Goal: Information Seeking & Learning: Learn about a topic

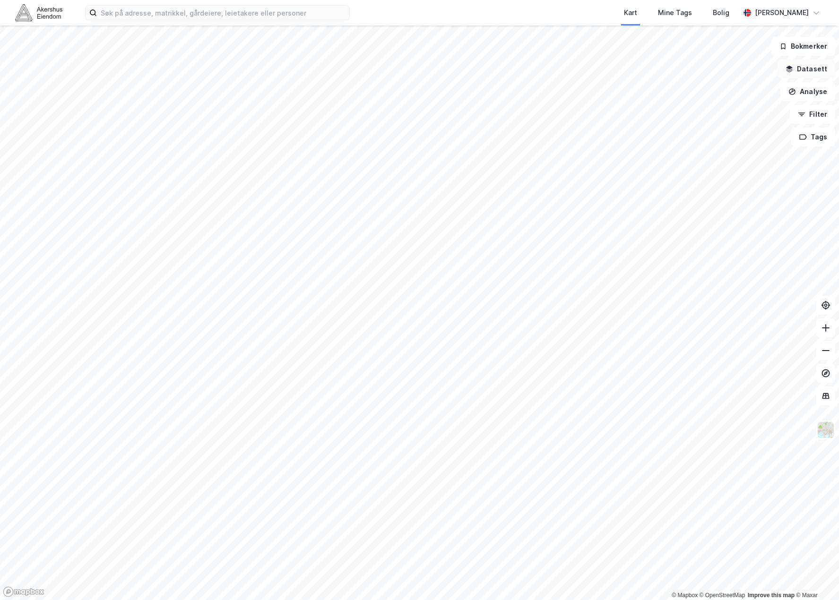
click at [814, 70] on button "Datasett" at bounding box center [807, 69] width 58 height 19
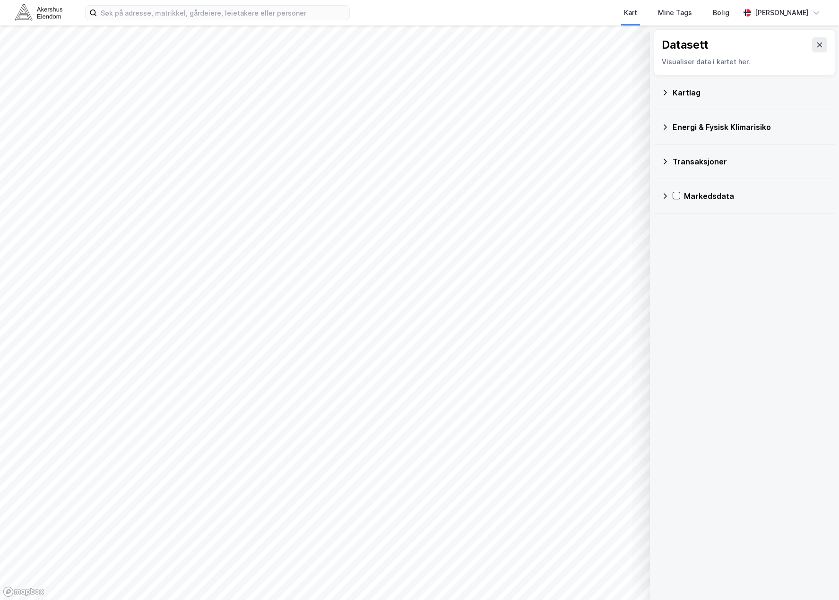
click at [667, 89] on icon at bounding box center [665, 93] width 8 height 8
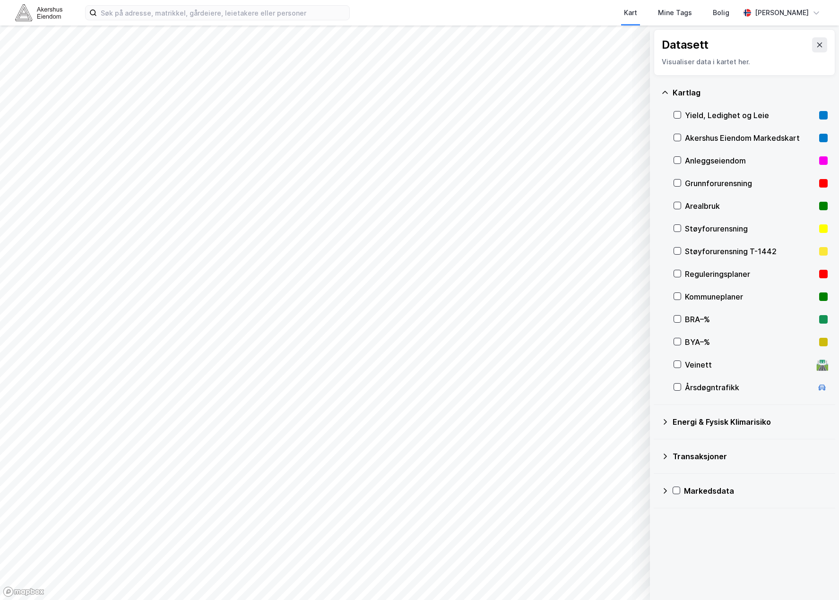
click at [661, 454] on icon at bounding box center [665, 457] width 8 height 8
click at [675, 499] on icon at bounding box center [678, 499] width 8 height 8
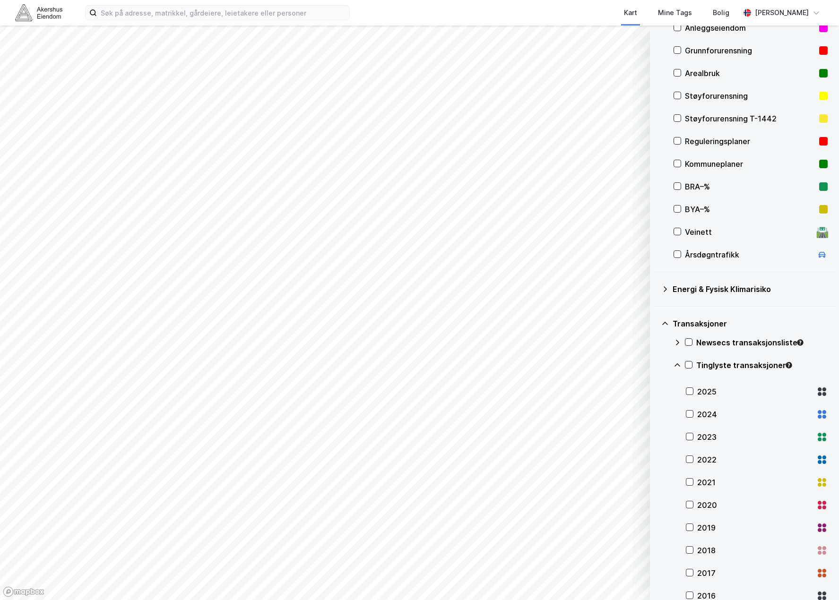
scroll to position [142, 0]
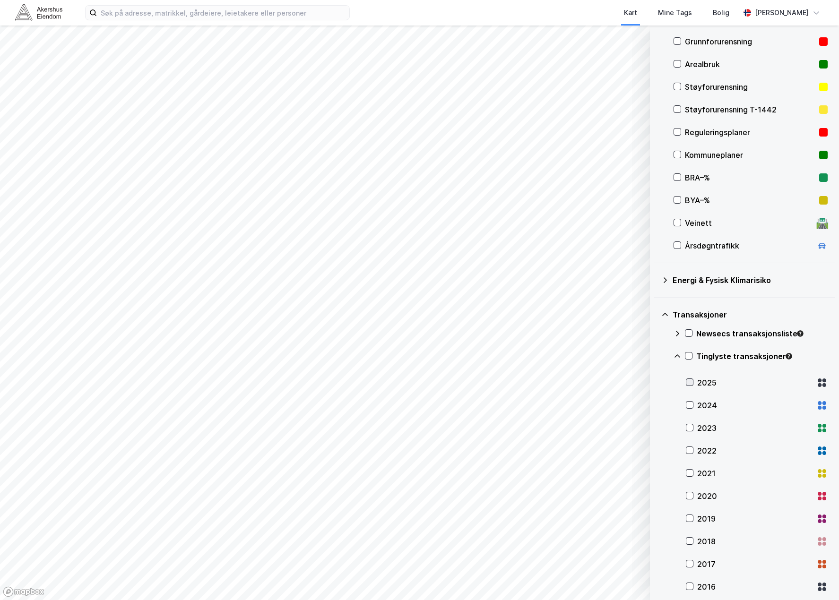
click at [690, 381] on icon at bounding box center [689, 382] width 7 height 7
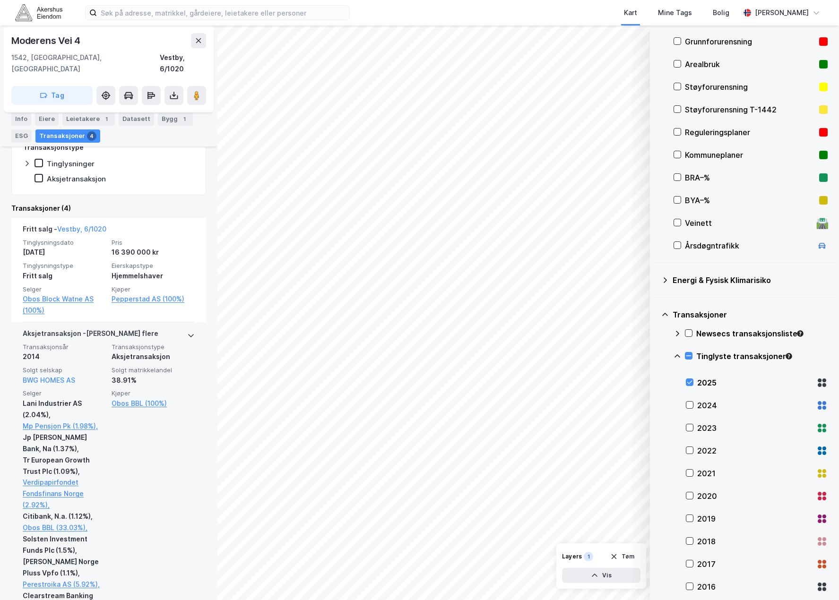
scroll to position [236, 0]
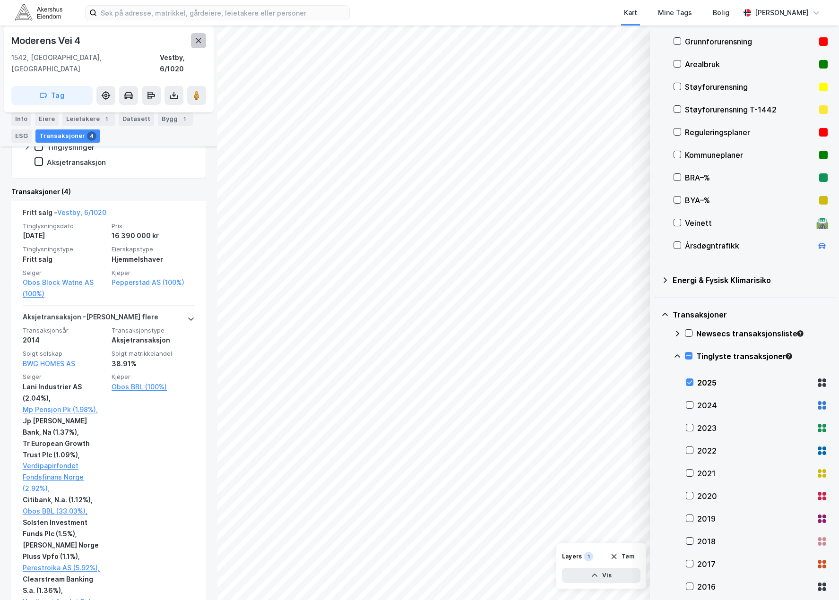
click at [202, 40] on icon at bounding box center [199, 41] width 8 height 8
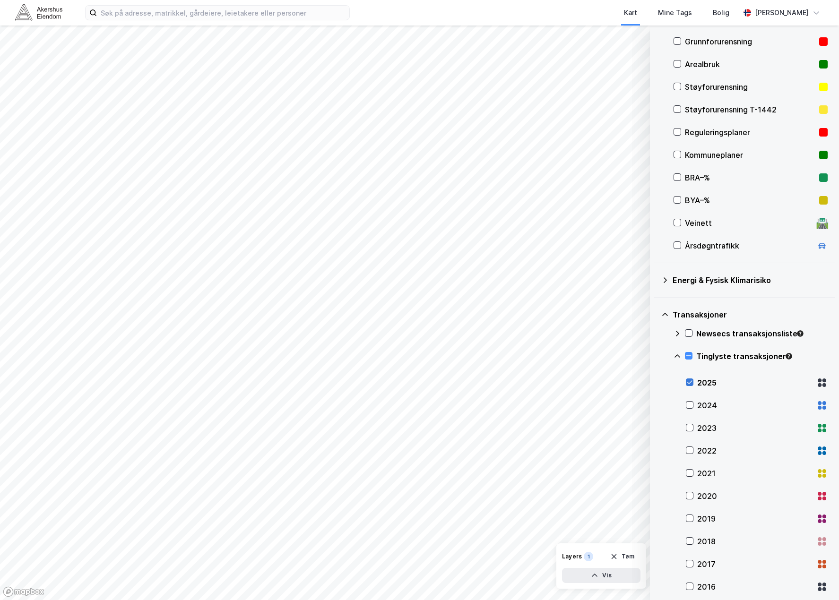
click at [689, 382] on icon at bounding box center [689, 382] width 7 height 7
click at [692, 406] on icon at bounding box center [689, 405] width 7 height 7
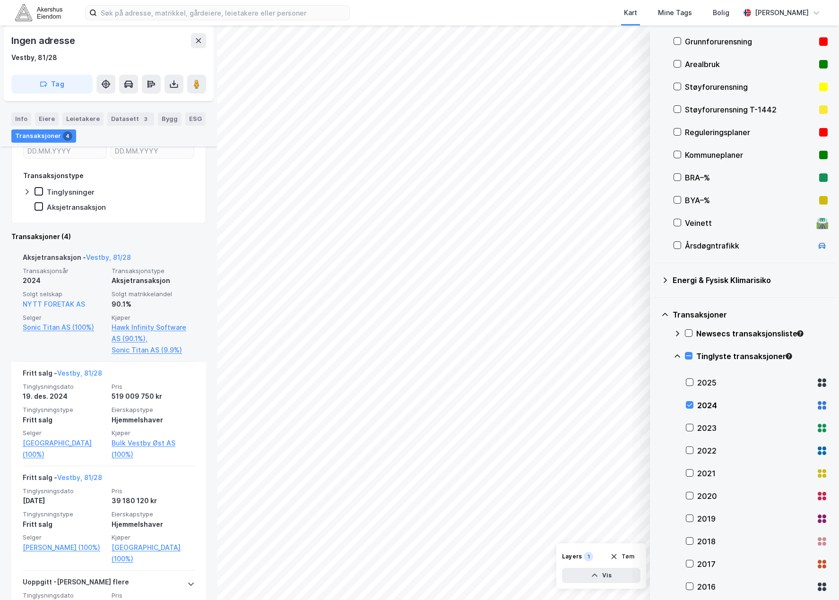
scroll to position [243, 0]
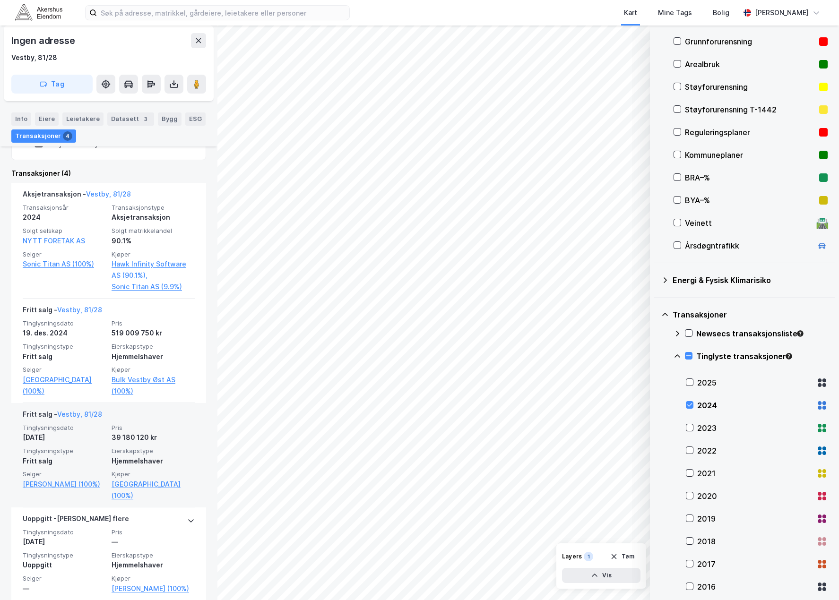
click at [88, 456] on div "Fritt salg" at bounding box center [64, 461] width 83 height 11
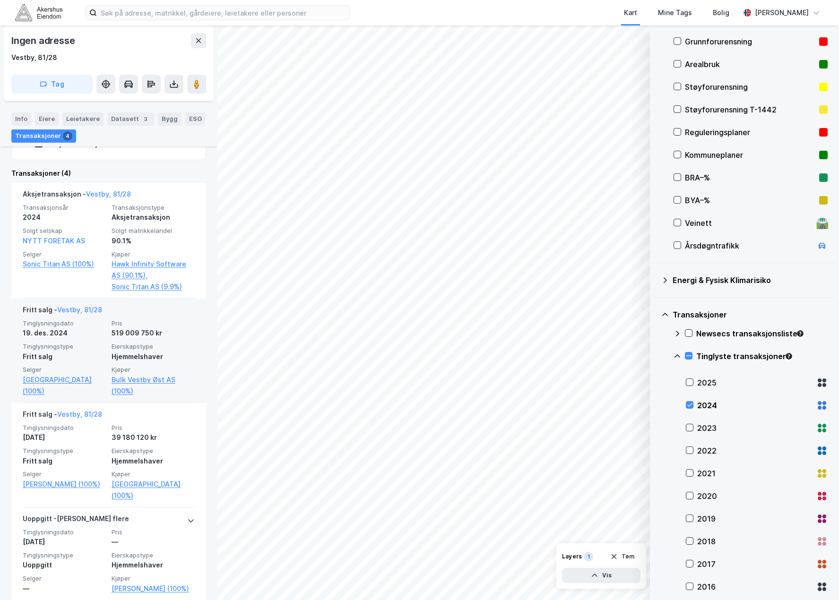
click at [125, 339] on div "Tinglysningsdato 19. des. 2024 Pris 519 009 750 kr Tinglysningstype Fritt salg …" at bounding box center [109, 359] width 172 height 78
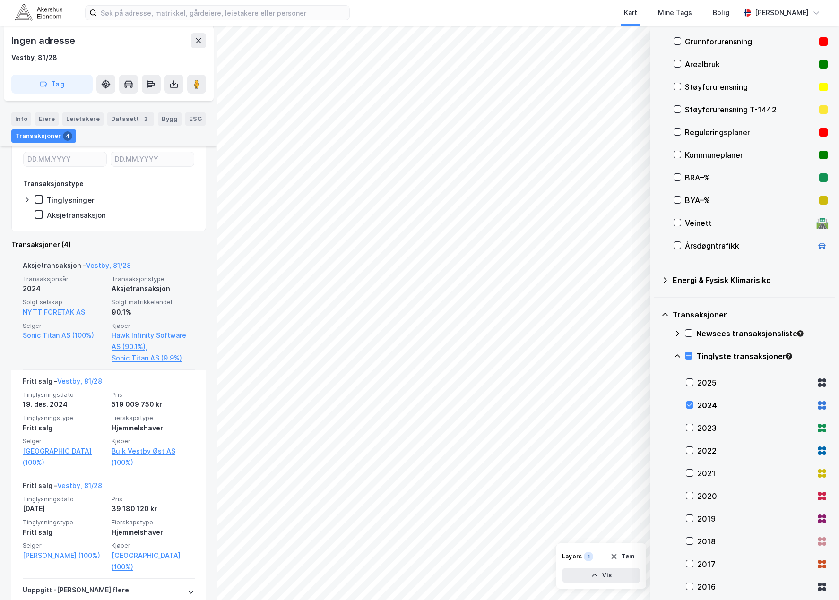
scroll to position [189, 0]
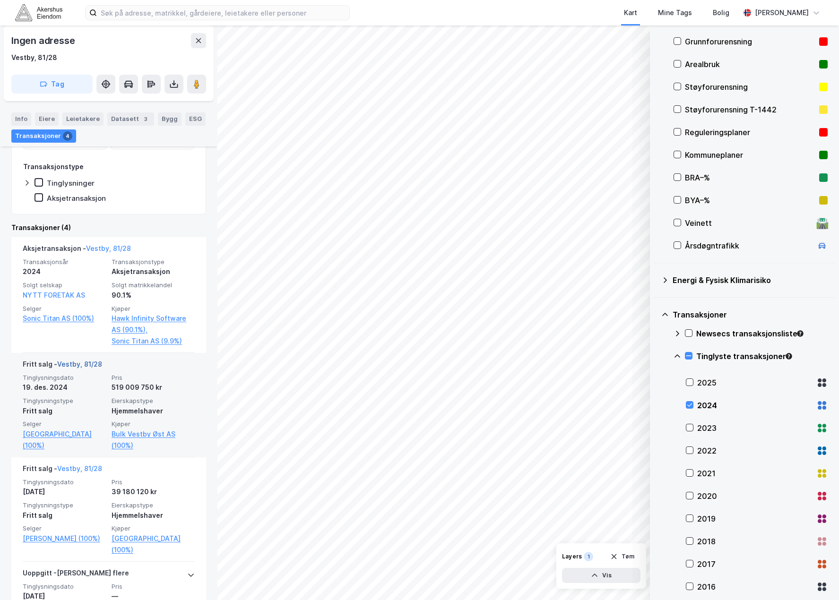
click at [96, 360] on link "Vestby, 81/28" at bounding box center [79, 364] width 45 height 8
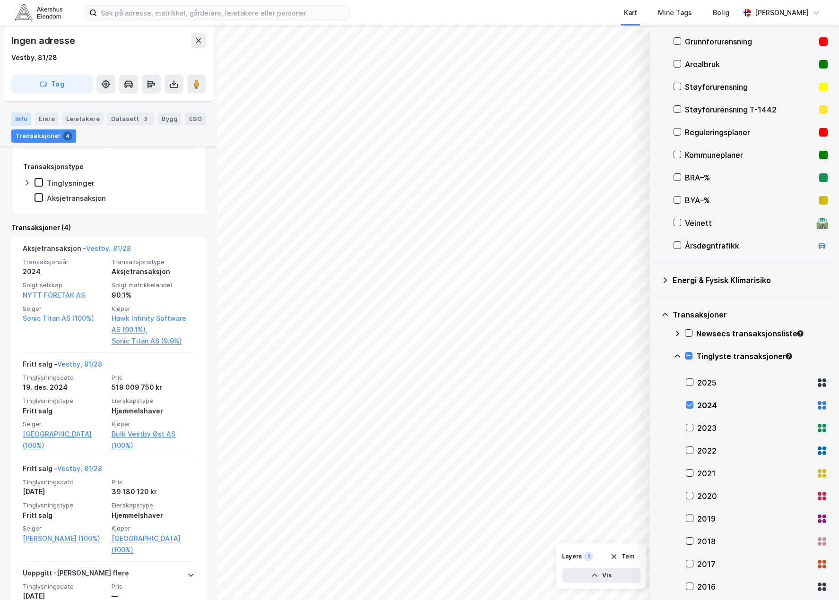
click at [21, 113] on div "Info" at bounding box center [21, 119] width 20 height 13
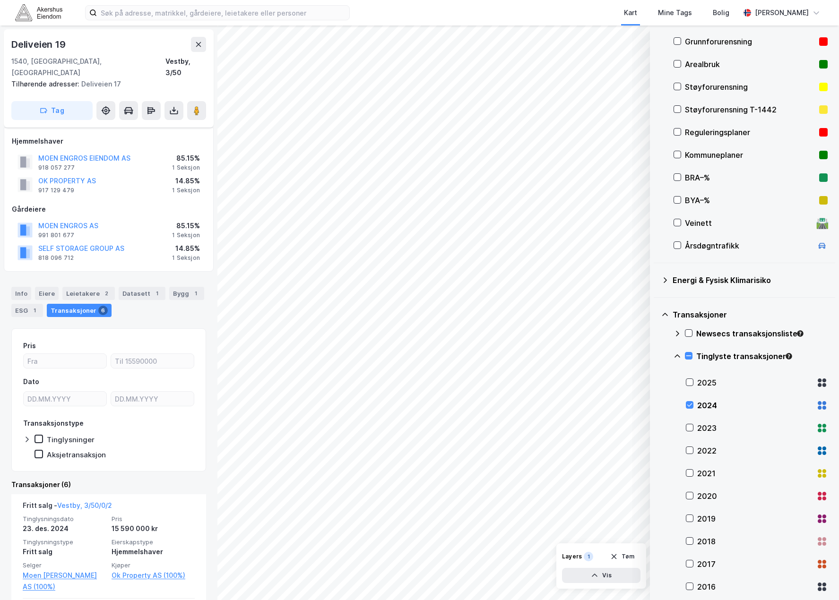
scroll to position [95, 0]
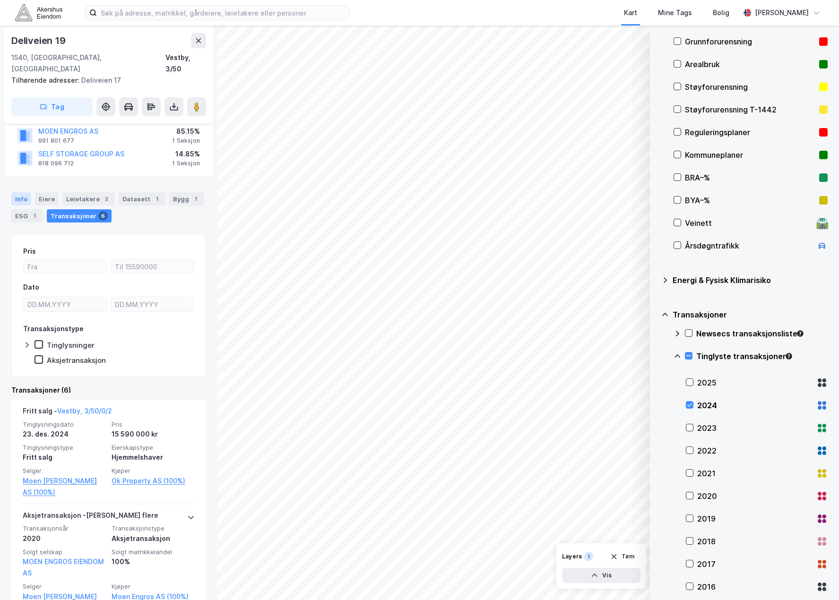
click at [23, 192] on div "Info" at bounding box center [21, 198] width 20 height 13
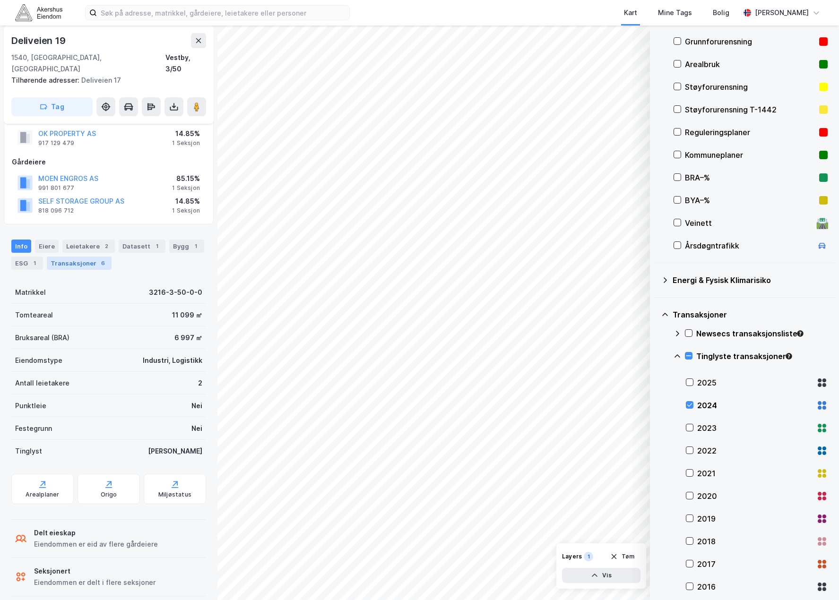
click at [78, 257] on div "Transaksjoner 6" at bounding box center [79, 263] width 65 height 13
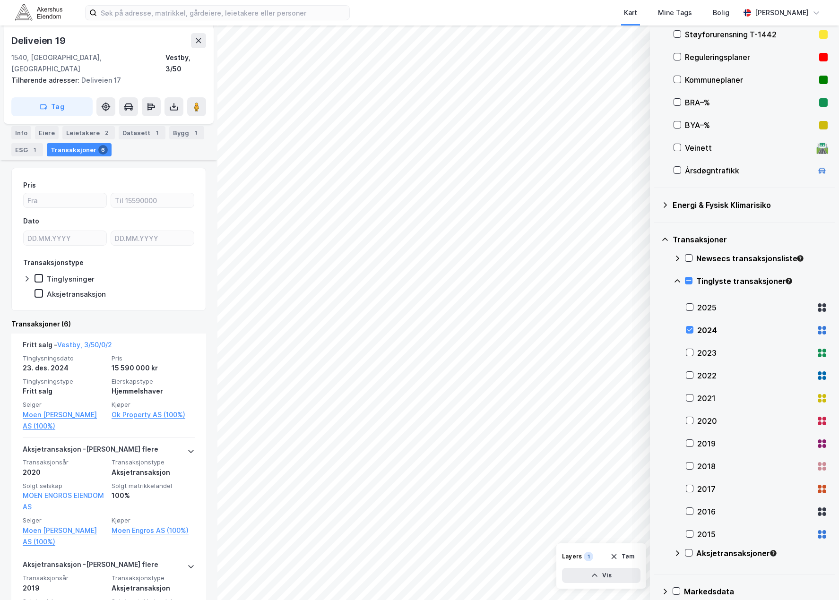
scroll to position [230, 0]
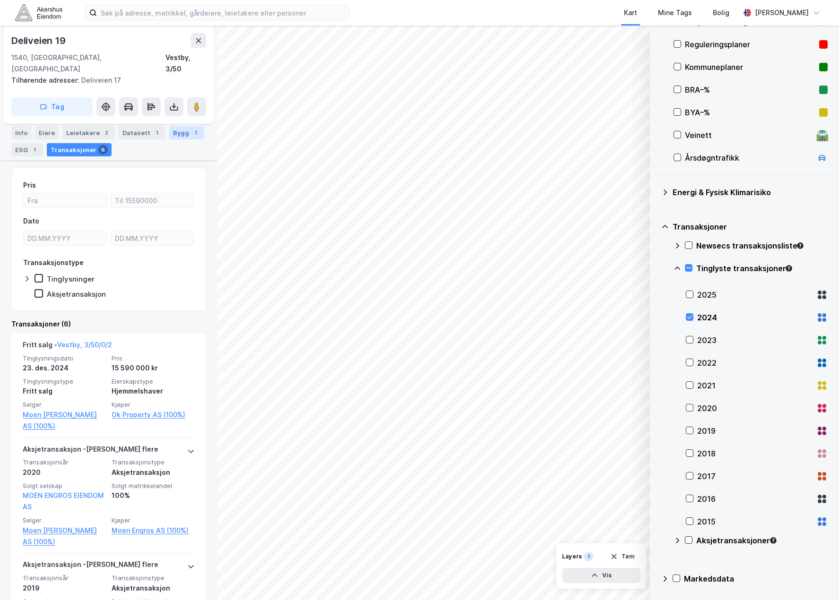
click at [171, 129] on div "Bygg 1" at bounding box center [186, 132] width 35 height 13
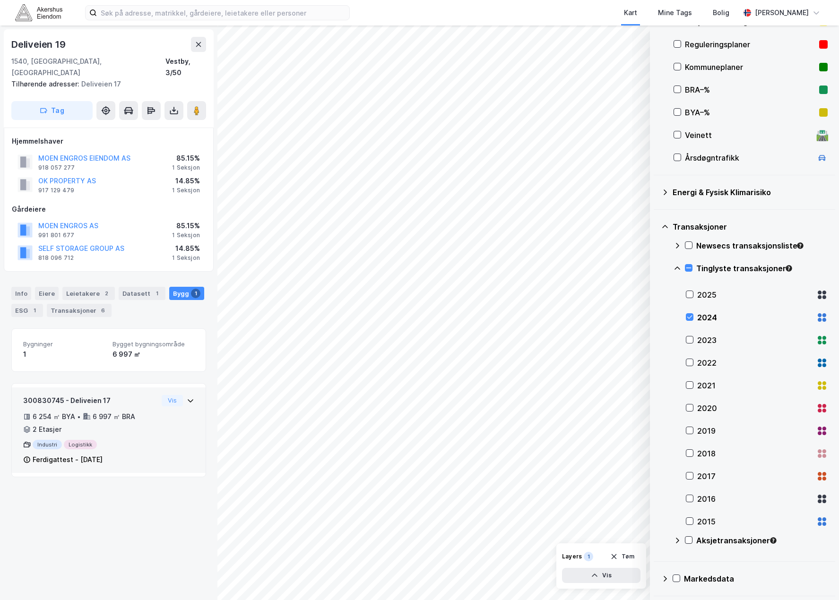
click at [140, 427] on div "300830745 - Deliveien 17 6 254 ㎡ BYA • 6 997 ㎡ BRA • 2 Etasjer Industri Logisti…" at bounding box center [90, 430] width 135 height 71
click at [140, 426] on div "300830745 - Deliveien 17 6 254 ㎡ BYA • 6 997 ㎡ BRA • 2 Etasjer Industri Logisti…" at bounding box center [90, 430] width 135 height 71
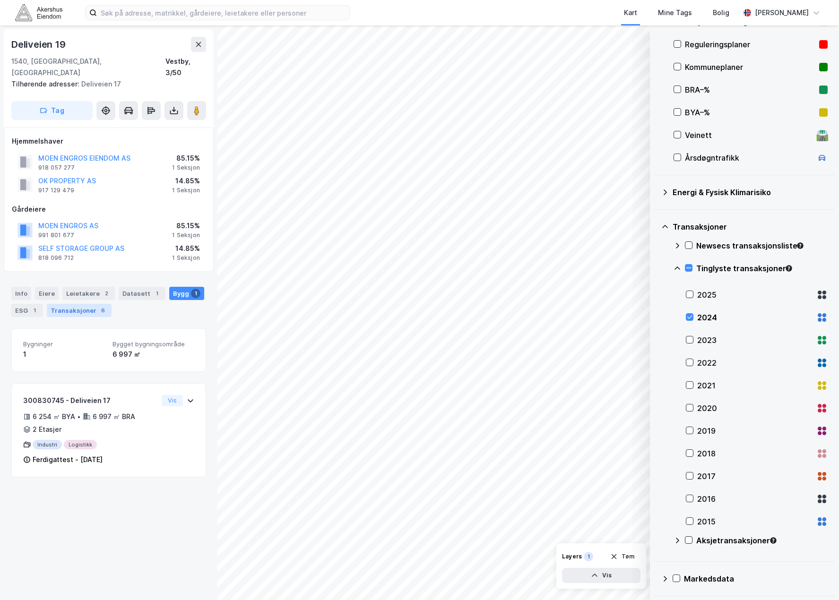
click at [52, 304] on div "Transaksjoner 6" at bounding box center [79, 310] width 65 height 13
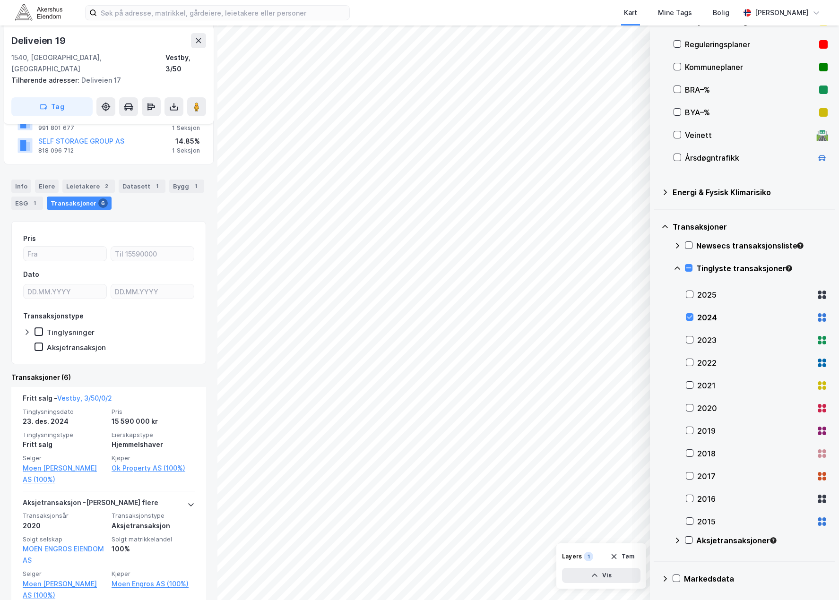
scroll to position [95, 0]
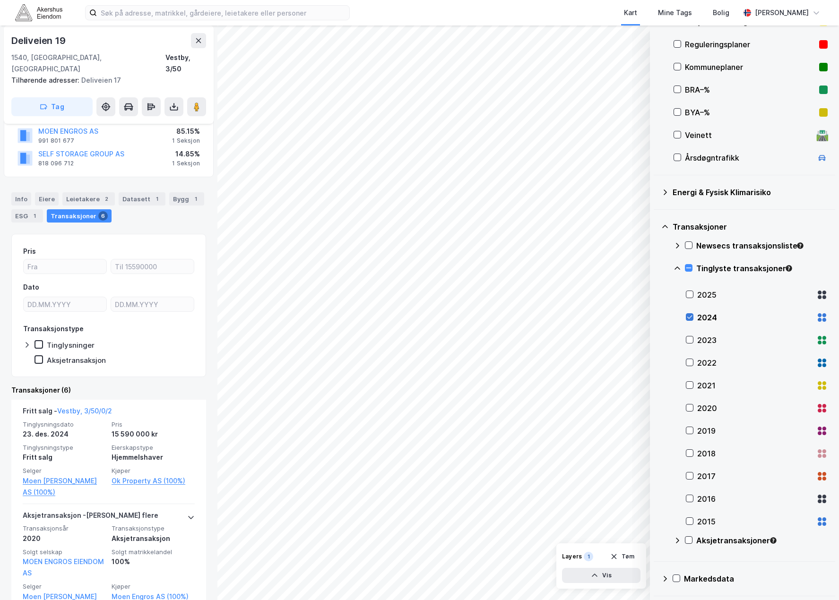
click at [692, 316] on icon at bounding box center [689, 317] width 5 height 3
click at [693, 342] on div at bounding box center [690, 340] width 8 height 8
click at [690, 341] on icon at bounding box center [689, 340] width 5 height 3
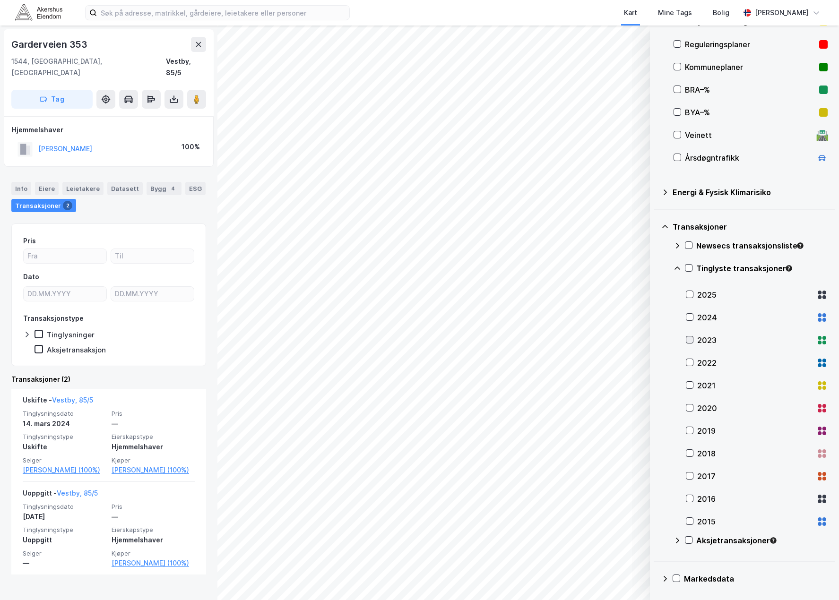
click at [692, 341] on icon at bounding box center [689, 340] width 7 height 7
click at [690, 339] on icon at bounding box center [689, 340] width 7 height 7
click at [688, 361] on icon at bounding box center [689, 362] width 7 height 7
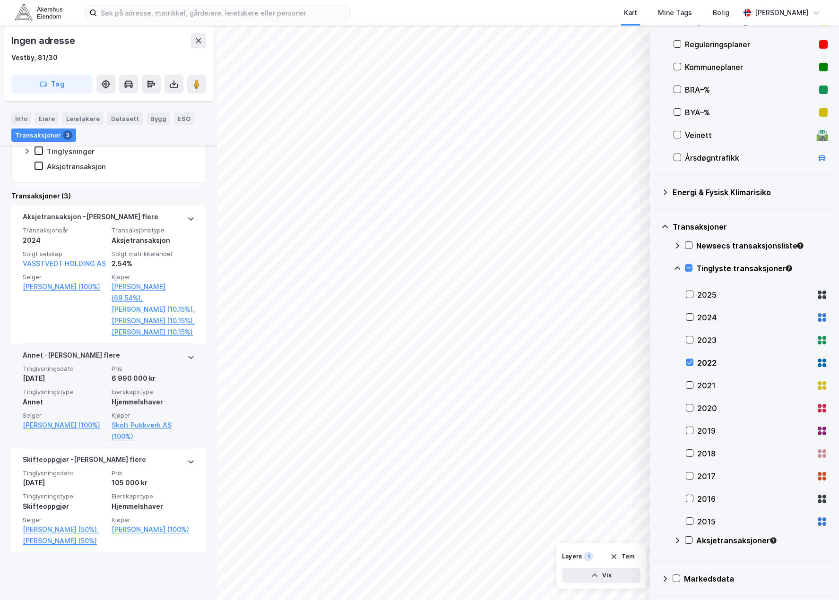
scroll to position [236, 0]
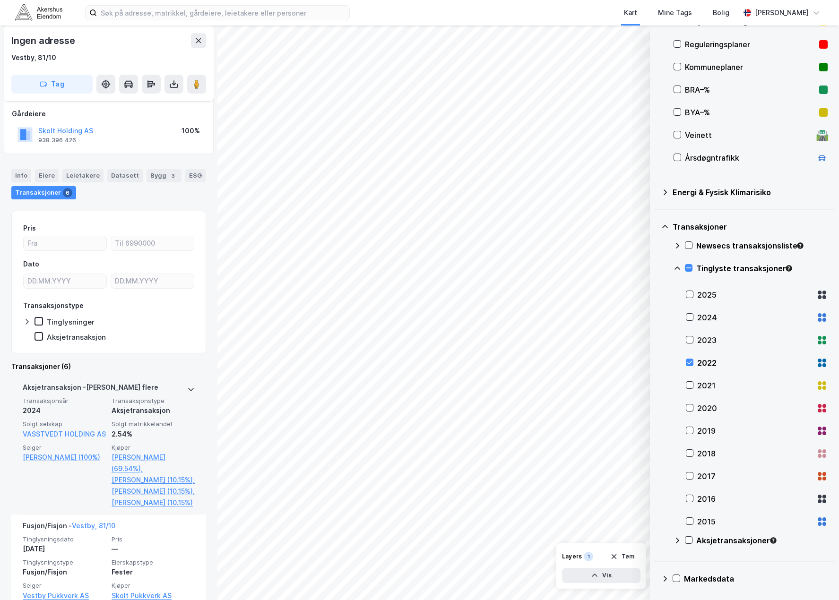
scroll to position [21, 0]
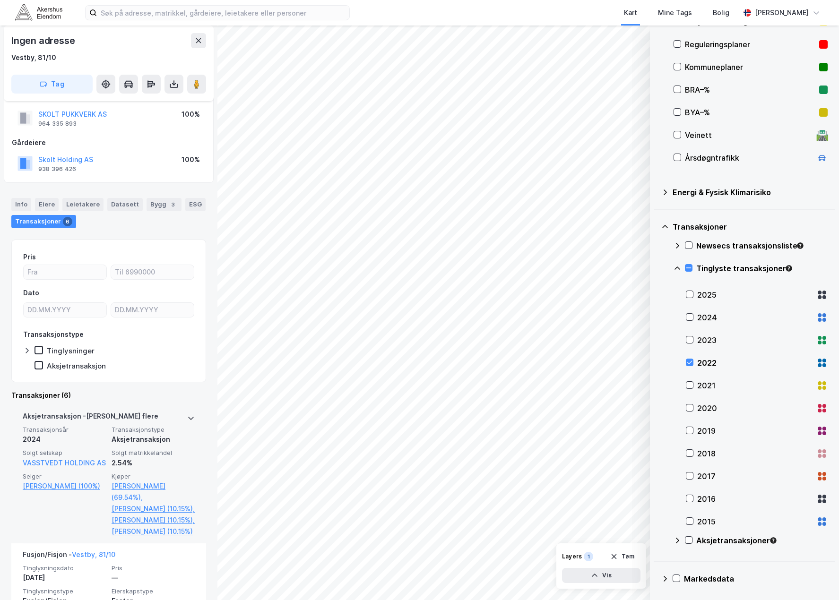
click at [187, 412] on div at bounding box center [191, 418] width 8 height 15
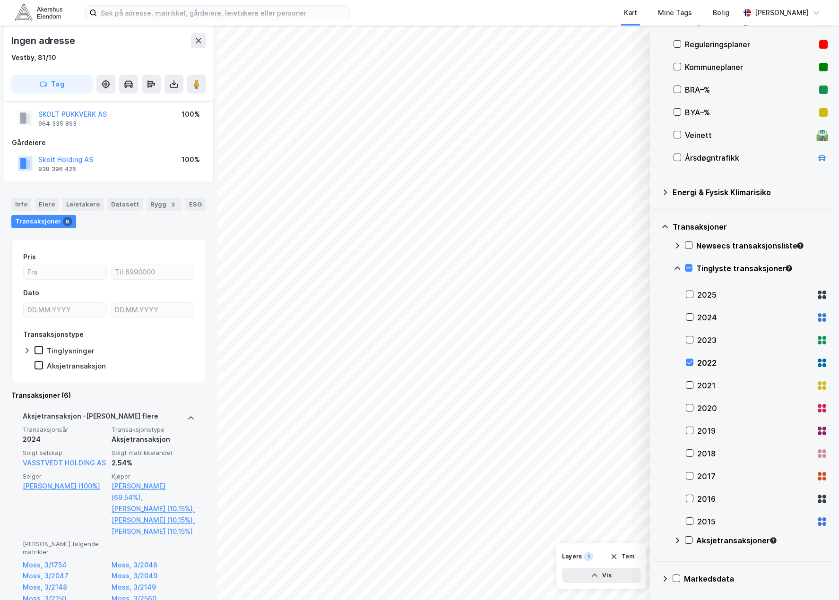
click at [187, 417] on icon at bounding box center [191, 419] width 8 height 8
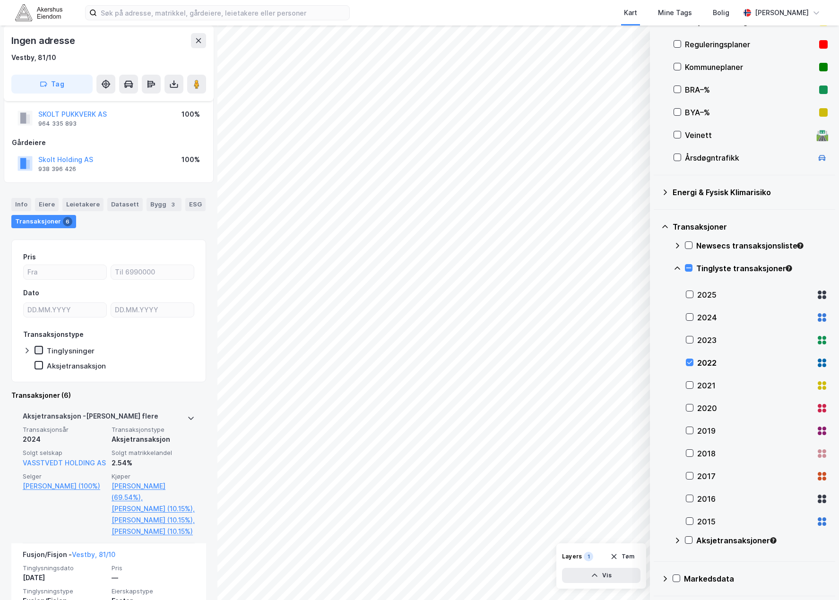
click at [41, 348] on icon at bounding box center [38, 350] width 7 height 7
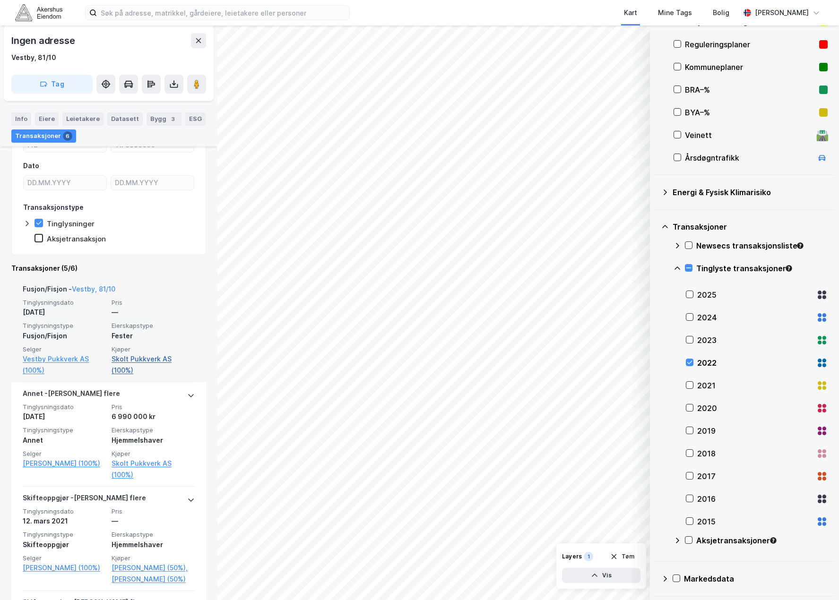
scroll to position [163, 0]
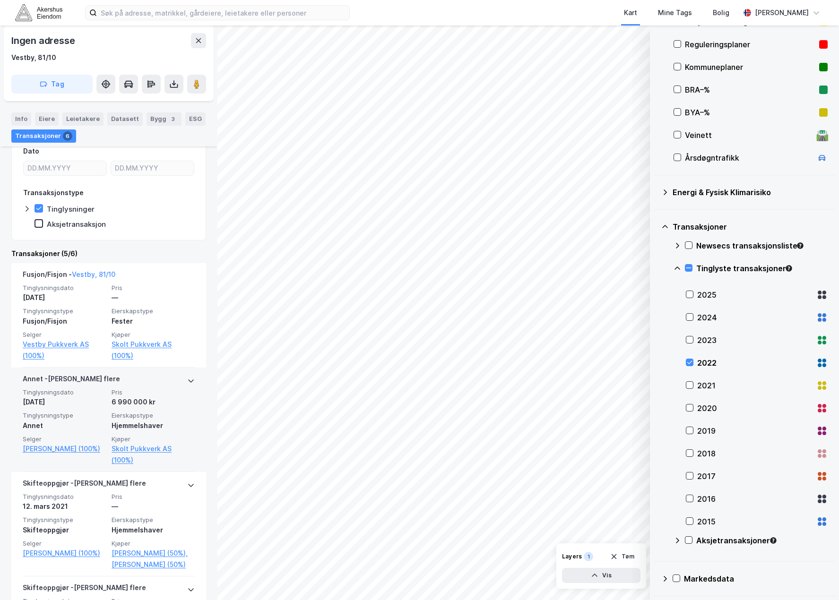
click at [90, 408] on div "Tinglysningsdato 16. sep. 2022 Pris 6 990 000 kr Tinglysningstype Annet Eierska…" at bounding box center [109, 428] width 172 height 78
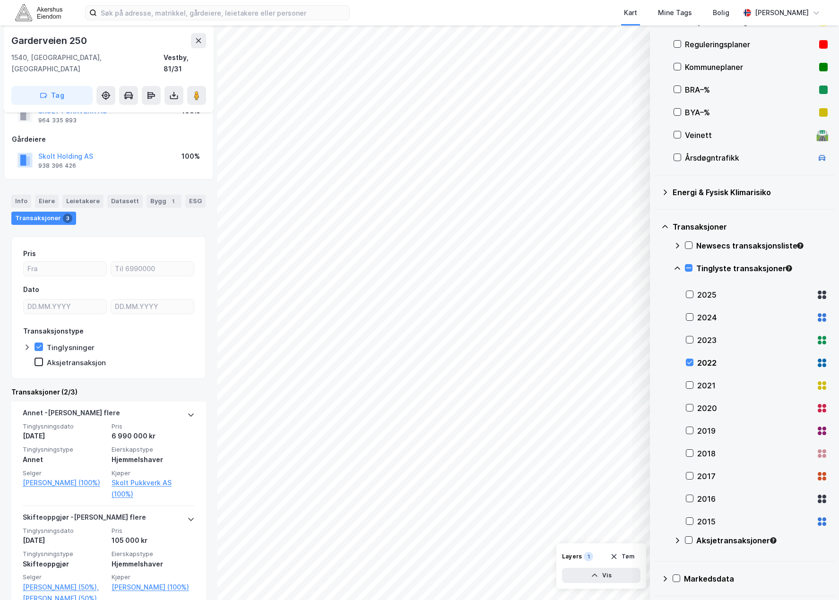
scroll to position [21, 0]
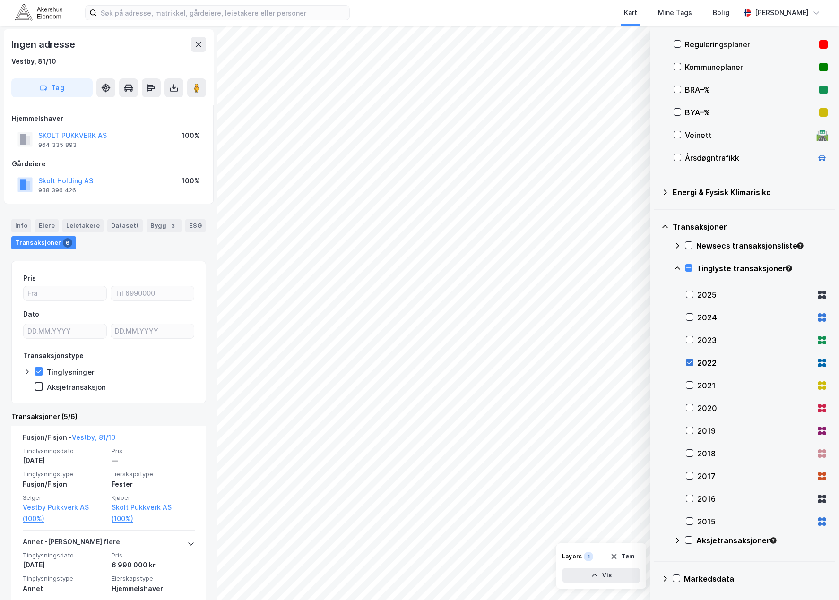
click at [693, 361] on icon at bounding box center [689, 362] width 7 height 7
click at [689, 387] on icon at bounding box center [689, 385] width 5 height 3
click at [691, 385] on icon at bounding box center [689, 385] width 5 height 3
click at [689, 407] on icon at bounding box center [689, 408] width 7 height 7
click at [690, 408] on icon at bounding box center [689, 408] width 7 height 7
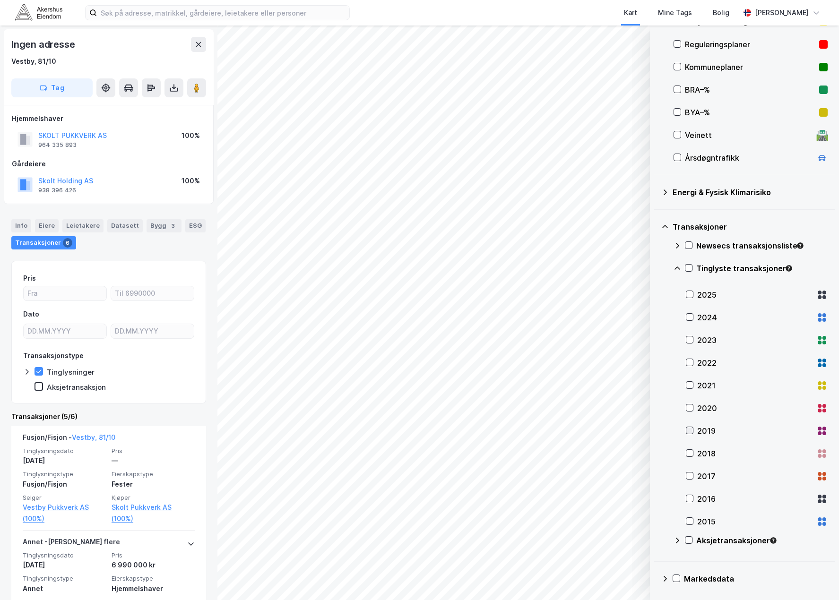
click at [691, 431] on icon at bounding box center [689, 430] width 7 height 7
click at [691, 431] on icon at bounding box center [689, 430] width 5 height 3
click at [690, 451] on icon at bounding box center [689, 453] width 7 height 7
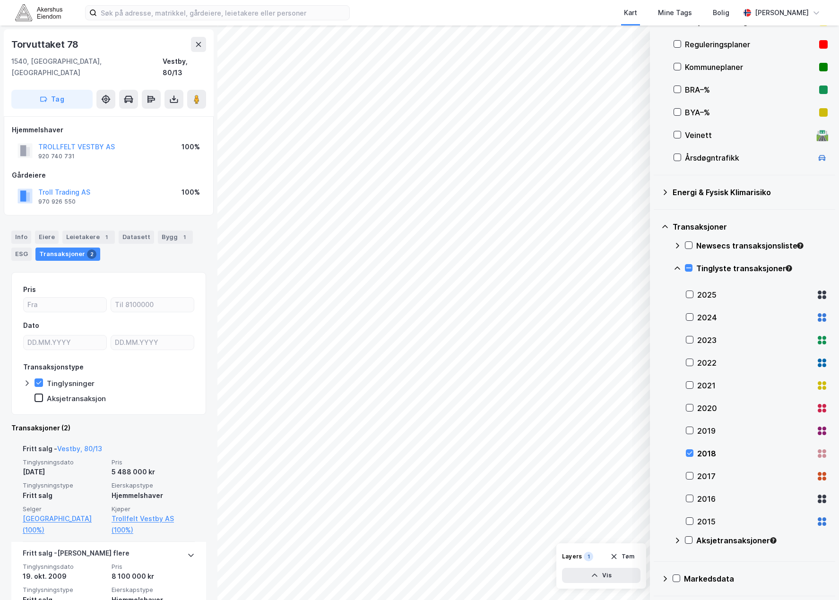
click at [124, 467] on div "5 488 000 kr" at bounding box center [153, 472] width 83 height 11
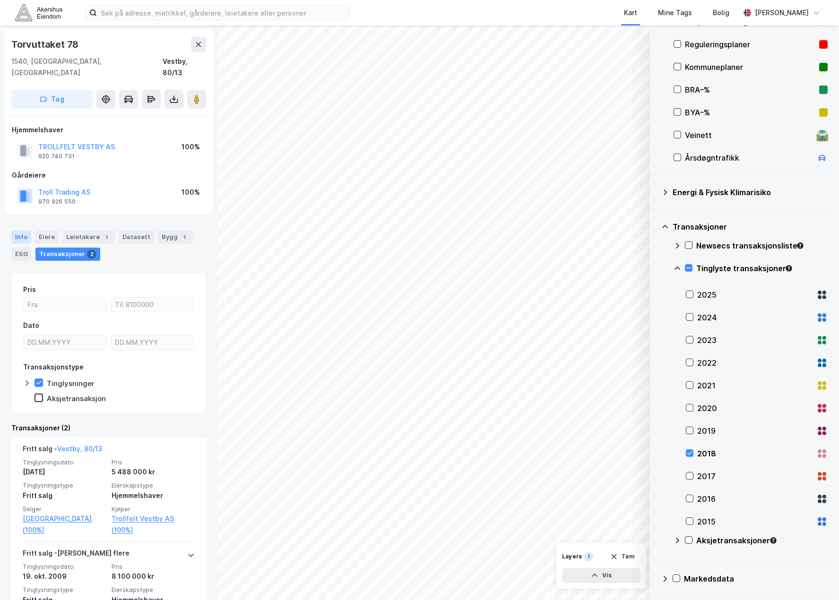
click at [15, 231] on div "Info" at bounding box center [21, 237] width 20 height 13
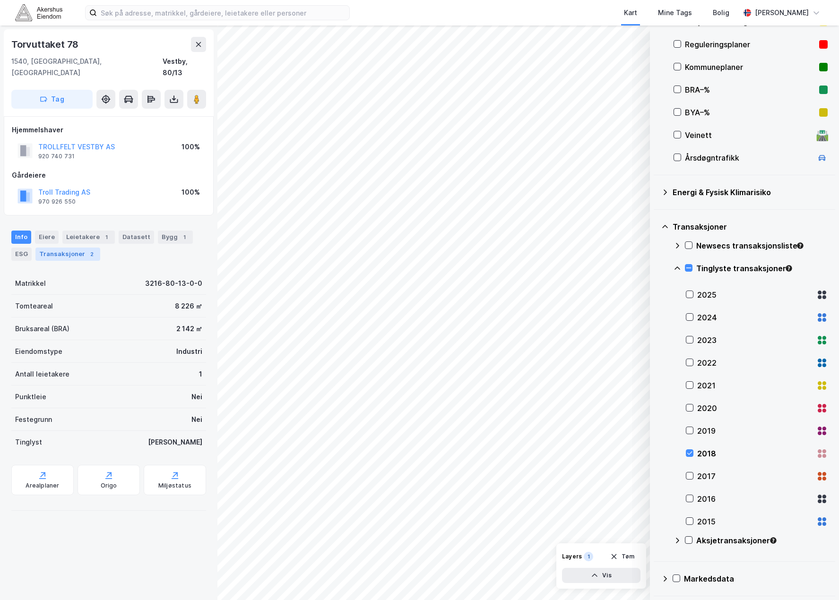
click at [74, 248] on div "Transaksjoner 2" at bounding box center [67, 254] width 65 height 13
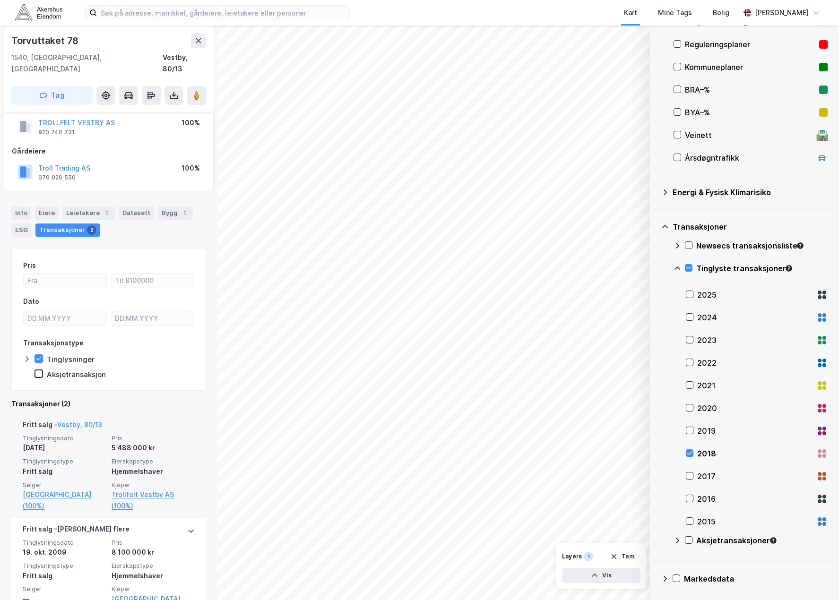
scroll to position [35, 0]
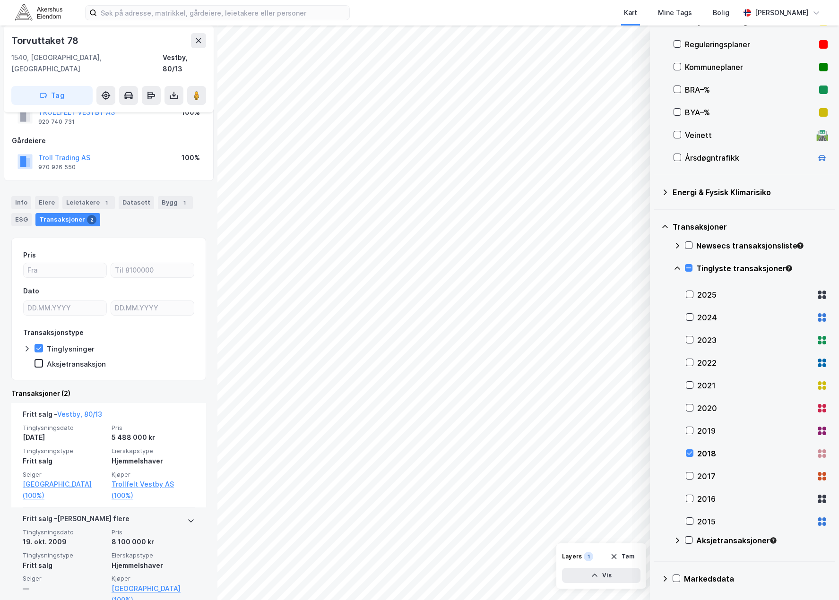
click at [84, 513] on div "Fritt salg - Gjelder flere" at bounding box center [76, 520] width 107 height 15
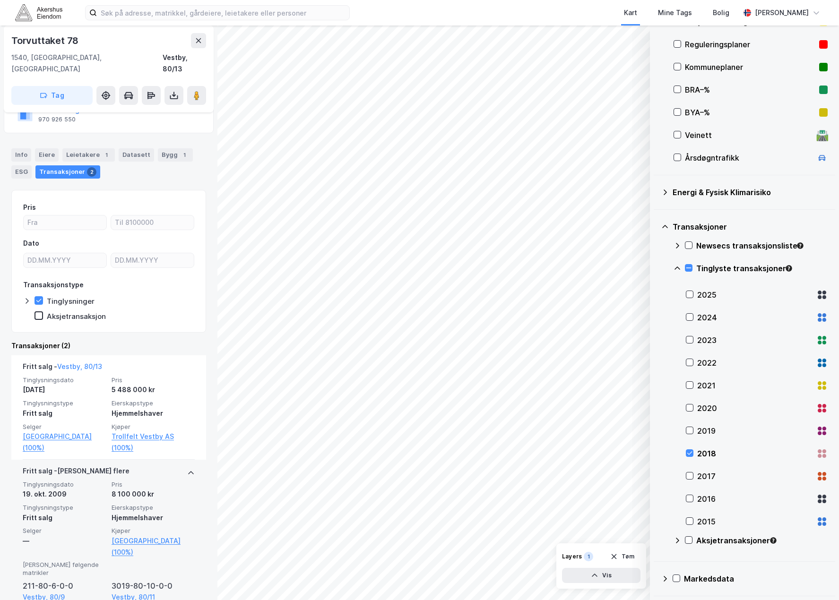
scroll to position [94, 0]
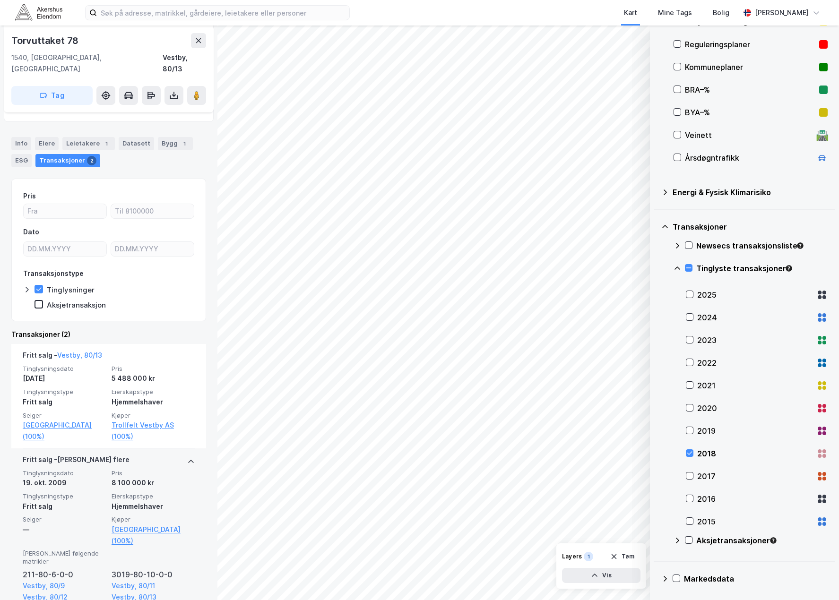
click at [145, 454] on div "Fritt salg - Gjelder flere" at bounding box center [109, 461] width 172 height 15
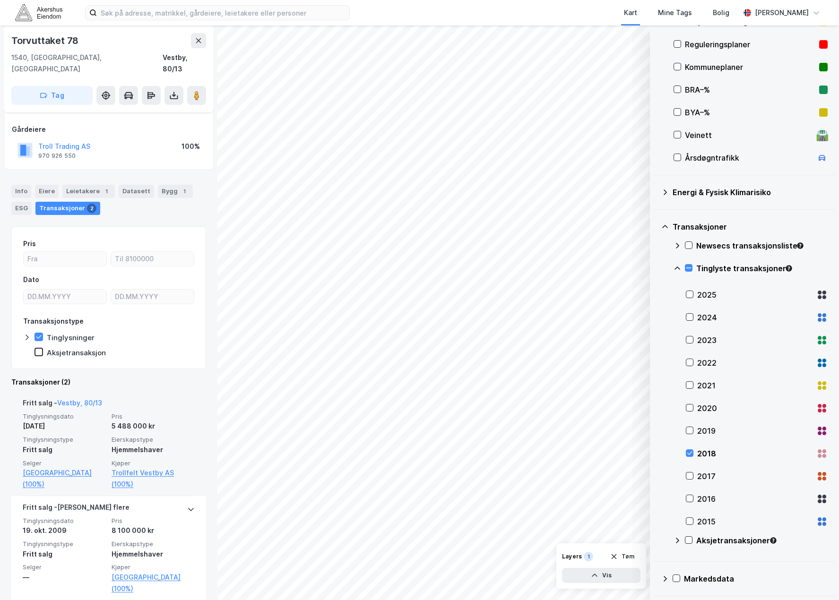
scroll to position [35, 0]
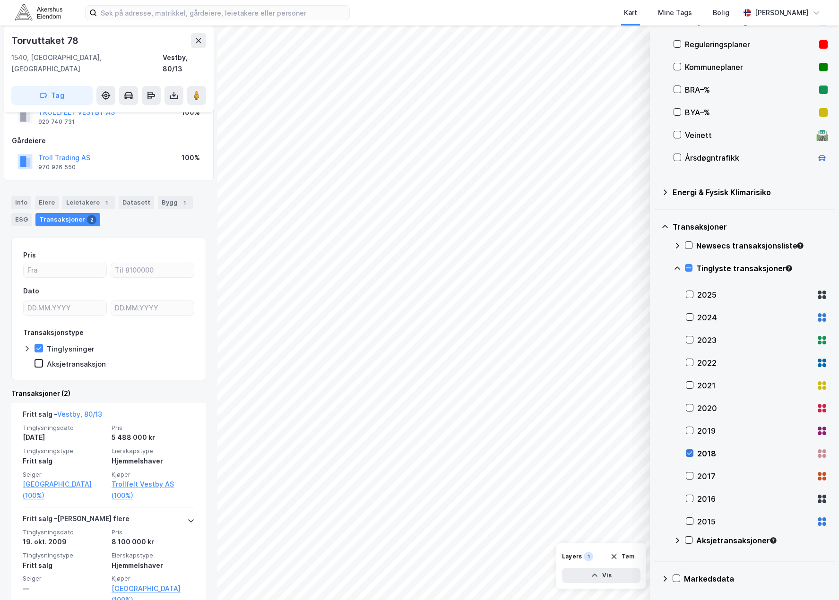
click at [686, 451] on div at bounding box center [690, 454] width 8 height 8
click at [693, 479] on div at bounding box center [690, 476] width 8 height 8
click at [690, 473] on icon at bounding box center [689, 476] width 7 height 7
click at [690, 497] on icon at bounding box center [689, 498] width 7 height 7
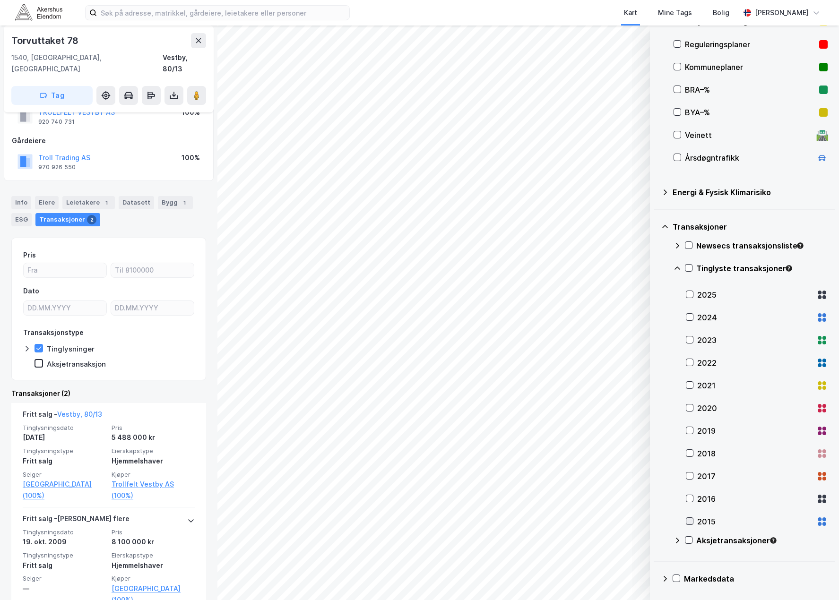
click at [688, 522] on icon at bounding box center [689, 521] width 5 height 3
click at [692, 401] on div "2020" at bounding box center [757, 408] width 142 height 23
click at [691, 403] on div "2020" at bounding box center [757, 408] width 142 height 23
click at [677, 541] on icon at bounding box center [678, 541] width 8 height 8
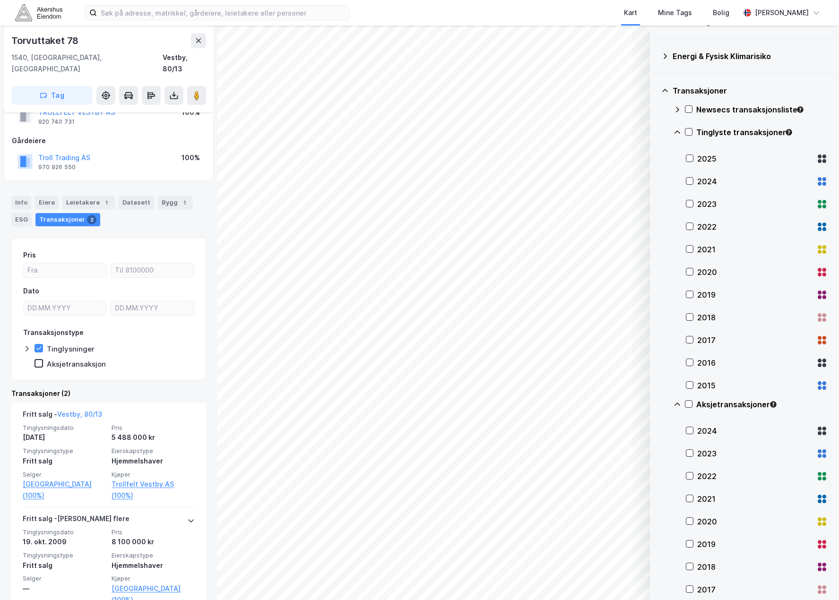
scroll to position [372, 0]
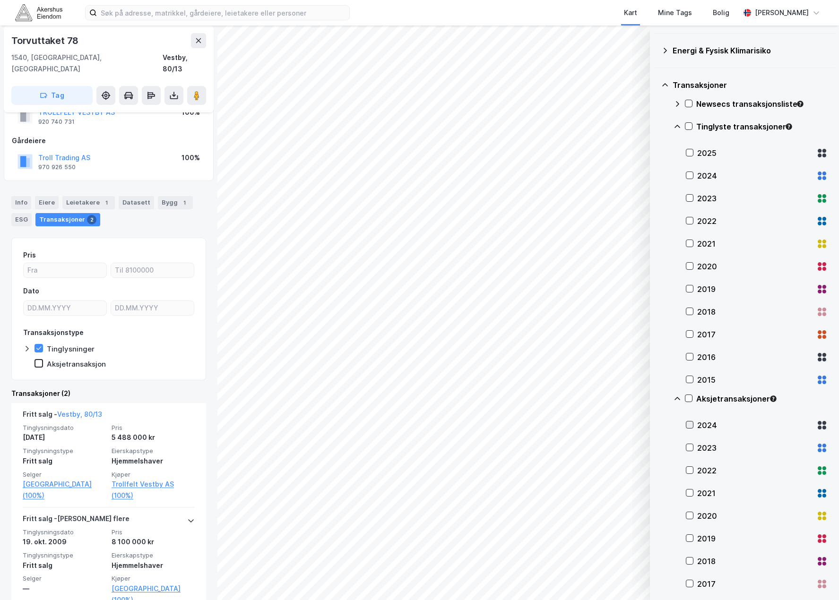
click at [693, 425] on div at bounding box center [690, 425] width 8 height 8
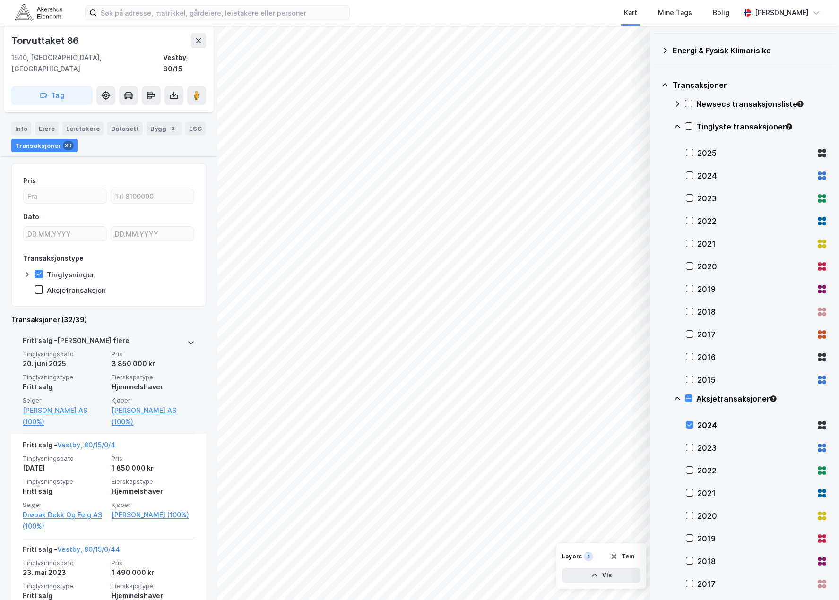
scroll to position [189, 0]
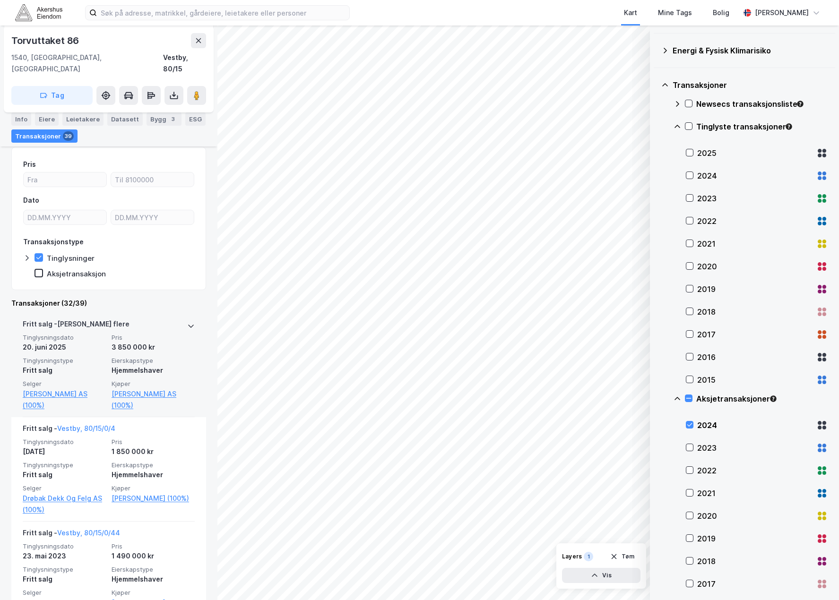
click at [137, 357] on span "Eierskapstype" at bounding box center [153, 361] width 83 height 8
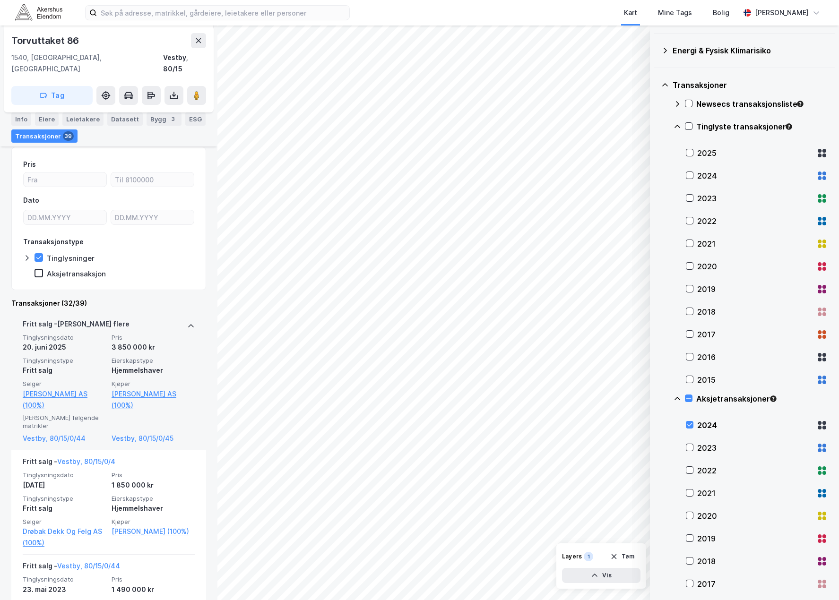
click at [137, 357] on span "Eierskapstype" at bounding box center [153, 361] width 83 height 8
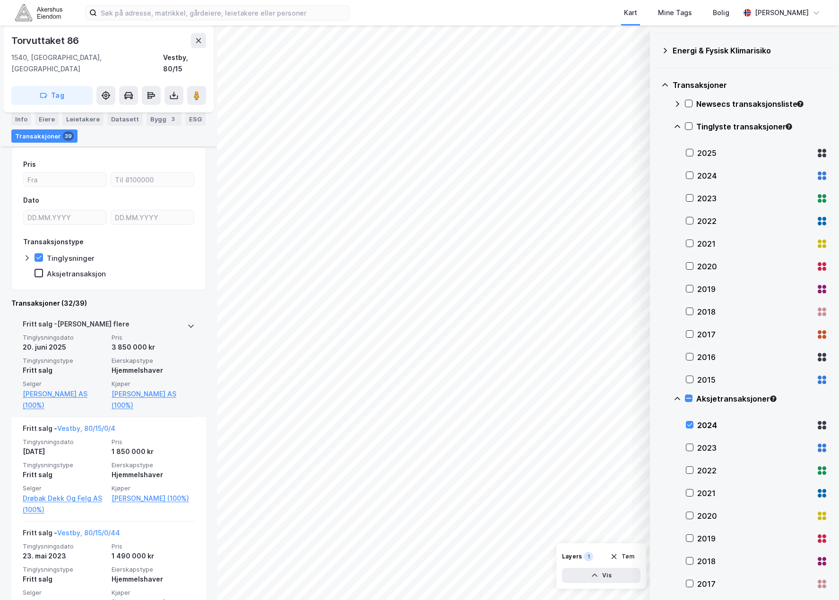
click at [116, 334] on span "Pris" at bounding box center [153, 338] width 83 height 8
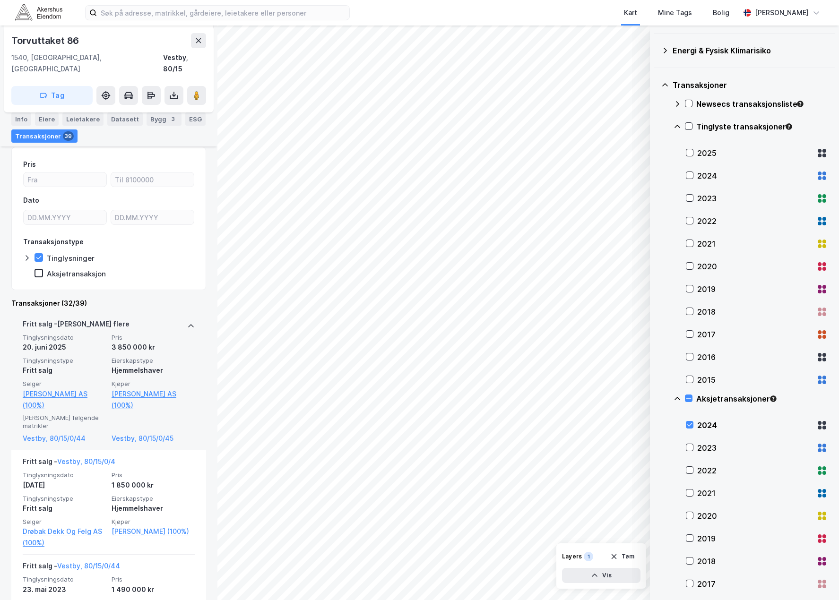
click at [116, 334] on span "Pris" at bounding box center [153, 338] width 83 height 8
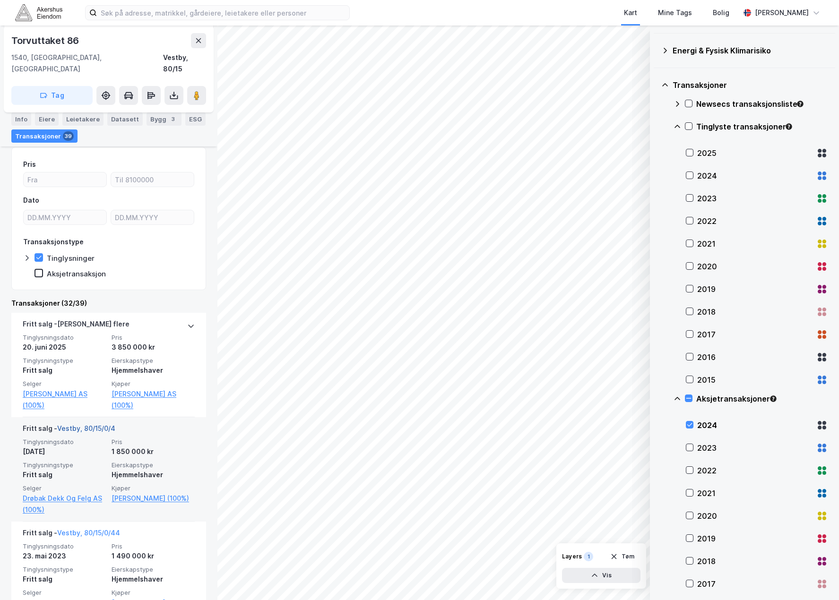
click at [87, 425] on link "Vestby, 80/15/0/4" at bounding box center [86, 429] width 58 height 8
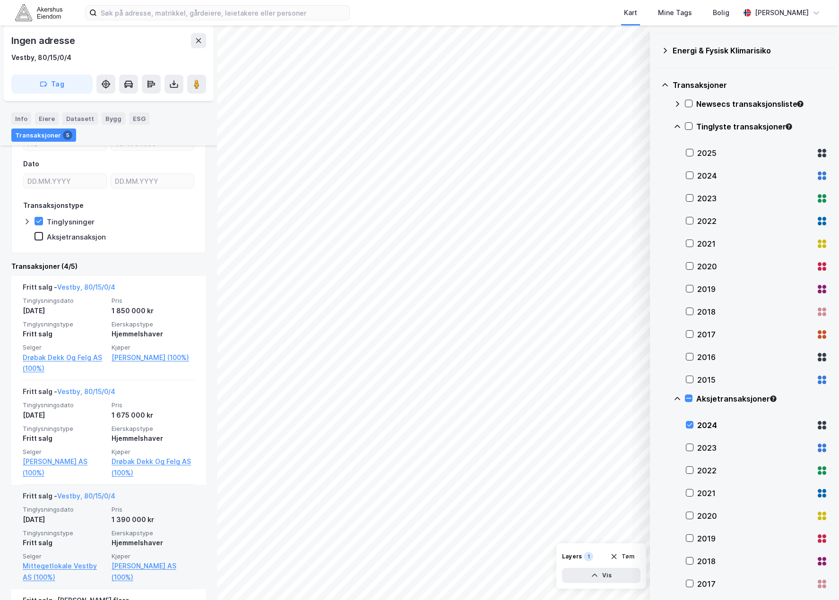
scroll to position [282, 0]
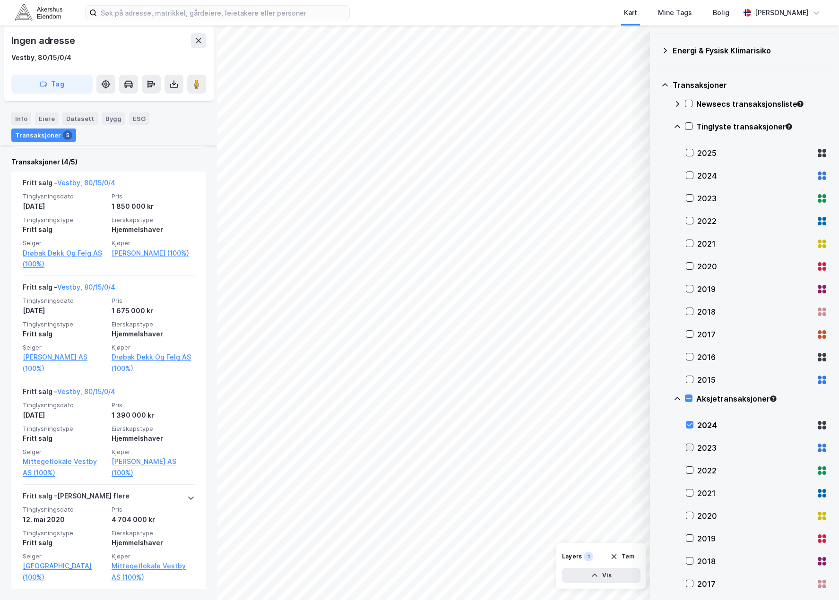
click at [690, 447] on icon at bounding box center [689, 447] width 7 height 7
click at [693, 475] on div "2022" at bounding box center [757, 471] width 142 height 23
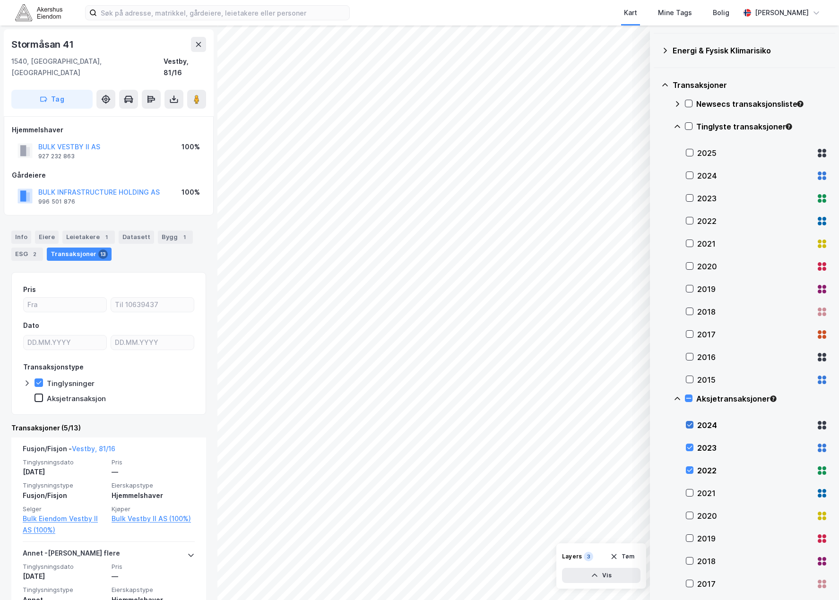
click at [691, 427] on icon at bounding box center [689, 425] width 7 height 7
click at [692, 450] on icon at bounding box center [689, 447] width 7 height 7
